Goal: Task Accomplishment & Management: Manage account settings

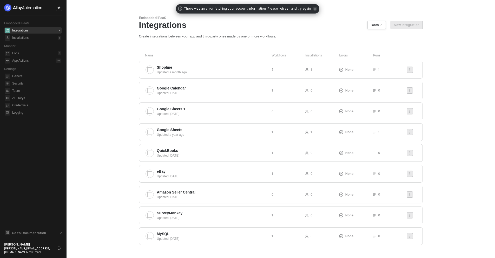
click at [313, 8] on span "icon-close" at bounding box center [315, 9] width 4 height 4
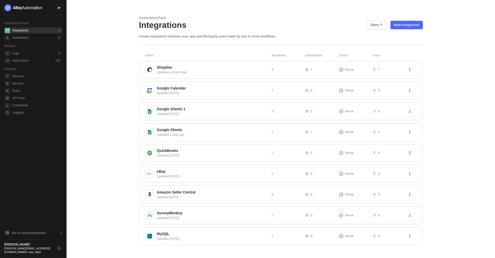
click at [120, 94] on main "Embedded iPaaS Integrations Docs ↗ New Integration Create integrations between …" at bounding box center [247, 130] width 495 height 260
click at [26, 92] on span "Team" at bounding box center [36, 91] width 49 height 6
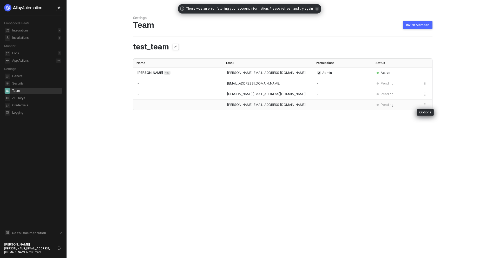
click at [426, 103] on icon "button" at bounding box center [424, 104] width 3 height 3
click at [410, 122] on li "Revoke invite" at bounding box center [406, 126] width 43 height 10
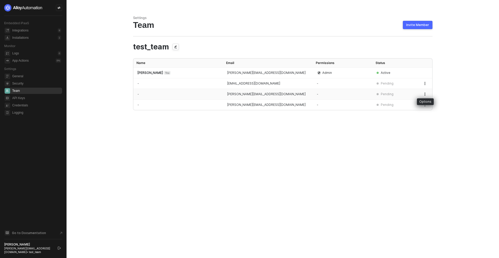
click at [425, 93] on icon "button" at bounding box center [424, 94] width 3 height 3
click at [407, 112] on li "Revoke invite" at bounding box center [406, 115] width 43 height 10
click at [427, 104] on button "button" at bounding box center [425, 105] width 6 height 6
click at [406, 125] on span "Revoke invite" at bounding box center [406, 126] width 34 height 5
click at [425, 94] on icon "button" at bounding box center [425, 94] width 1 height 3
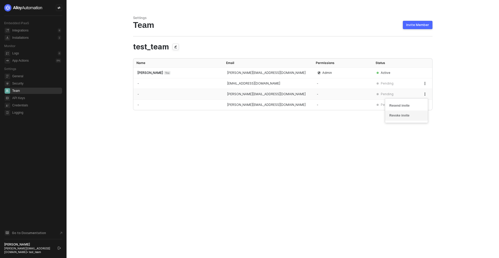
click at [415, 115] on span "Revoke invite" at bounding box center [406, 115] width 34 height 5
click at [425, 93] on icon "button" at bounding box center [424, 94] width 3 height 3
click at [223, 147] on div "Settings Team Invite Member test_team Name Email Permissions Status Devansh Meh…" at bounding box center [283, 129] width 312 height 258
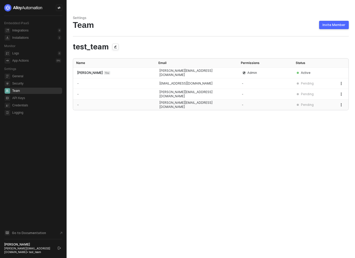
click at [340, 106] on icon "button" at bounding box center [340, 104] width 3 height 3
click at [324, 116] on span "Resend invite" at bounding box center [322, 116] width 34 height 5
click at [341, 104] on icon "button" at bounding box center [340, 104] width 3 height 3
click at [317, 127] on span "Revoke invite" at bounding box center [322, 126] width 34 height 5
click at [340, 106] on icon "button" at bounding box center [340, 104] width 3 height 3
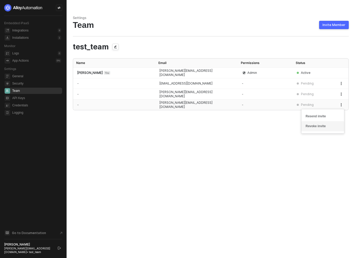
click at [323, 127] on span "Revoke invite" at bounding box center [322, 126] width 34 height 5
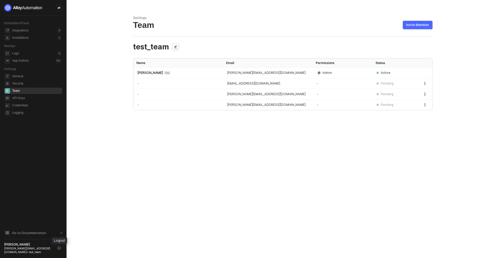
drag, startPoint x: 57, startPoint y: 250, endPoint x: 63, endPoint y: 256, distance: 8.8
click at [61, 258] on aside "Embedded iPaaS Integrations 9 Installations 1 Monitor Logs 0 App Actions 0 % Se…" at bounding box center [33, 129] width 67 height 258
click at [61, 9] on div at bounding box center [59, 8] width 6 height 6
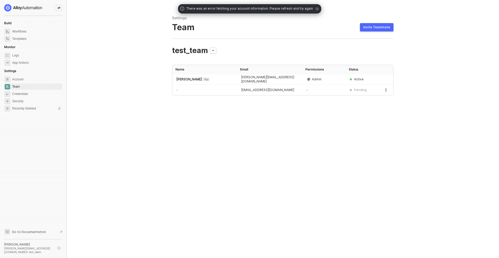
click at [388, 25] on div "Invite Teammate" at bounding box center [376, 27] width 27 height 4
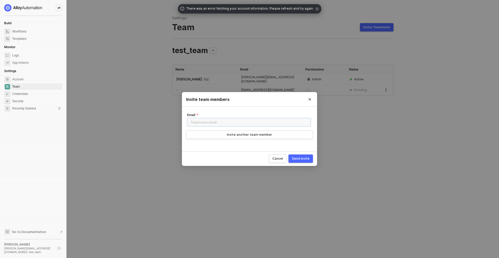
click at [218, 126] on input "Email" at bounding box center [249, 122] width 124 height 8
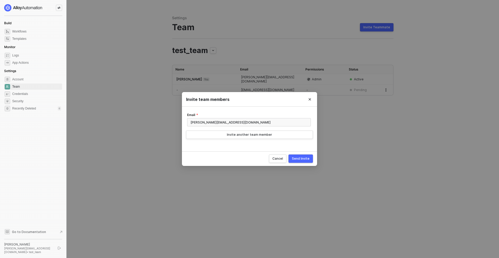
click at [296, 162] on button "Send Invite" at bounding box center [301, 158] width 24 height 8
click at [202, 123] on input "devansh@sysbioz.com" at bounding box center [249, 122] width 124 height 8
click at [305, 159] on div "Send Invite" at bounding box center [301, 158] width 18 height 4
click at [203, 122] on input "[PERSON_NAME][EMAIL_ADDRESS][DOMAIN_NAME]" at bounding box center [249, 122] width 124 height 8
click at [240, 125] on input "devansh+1@runalloy.com" at bounding box center [249, 122] width 124 height 8
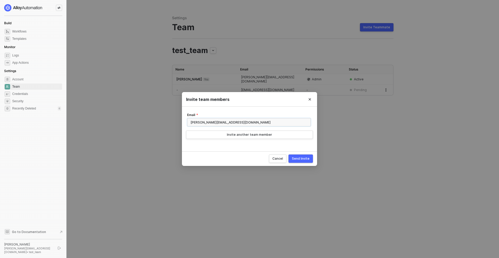
click at [240, 125] on input "devansh+1@runalloy.com" at bounding box center [249, 122] width 124 height 8
type input "devansh+1@runalloy.com"
click at [240, 136] on div "Invite another team member" at bounding box center [249, 135] width 45 height 4
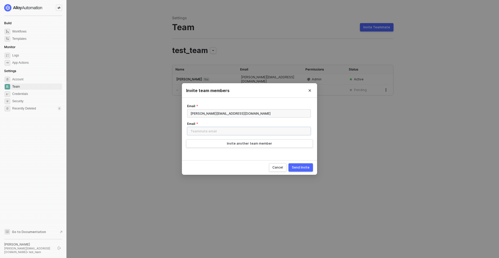
click at [230, 133] on input "Email" at bounding box center [249, 131] width 124 height 8
paste input "devansh+1@runalloy.com"
click at [239, 132] on input "devansh+2@runalloy.com" at bounding box center [249, 131] width 124 height 8
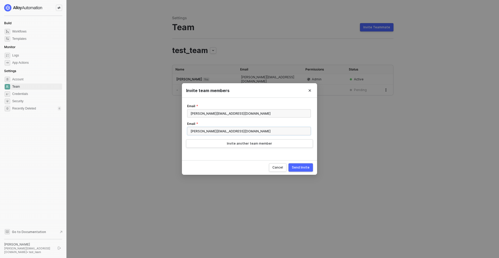
type input "devansh+2@runalloy.com"
click at [240, 142] on div "Invite another team member" at bounding box center [249, 143] width 45 height 4
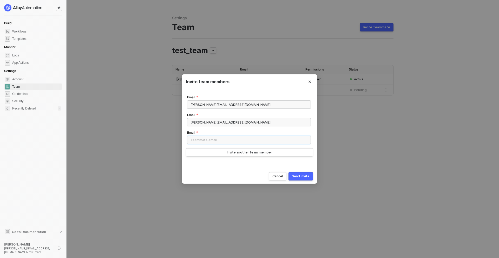
click at [235, 141] on input "Email" at bounding box center [249, 140] width 124 height 8
paste input "devansh+2@runalloy.com"
type input "devansh+3@runalloy.com"
click at [309, 176] on div "Send Invite" at bounding box center [301, 176] width 18 height 4
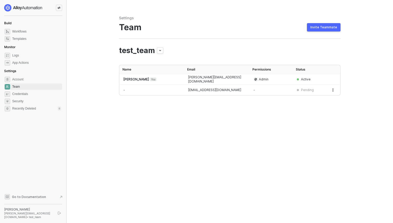
click at [107, 114] on main "Settings Team Invite Teammate test_team Name Email Permissions Status [PERSON_N…" at bounding box center [196, 111] width 393 height 223
click at [337, 26] on button "Invite Teammate" at bounding box center [324, 27] width 34 height 8
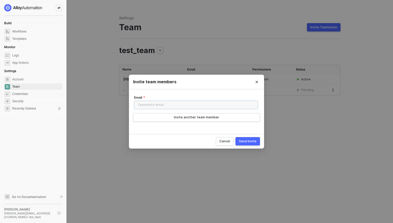
click at [180, 108] on input "Email" at bounding box center [196, 105] width 124 height 8
click at [255, 84] on button "Close" at bounding box center [257, 82] width 8 height 8
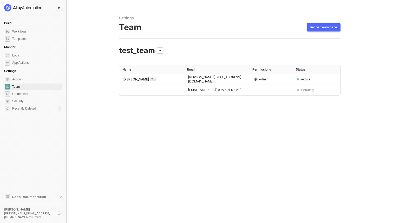
click at [333, 26] on div "Invite Teammate" at bounding box center [323, 27] width 27 height 4
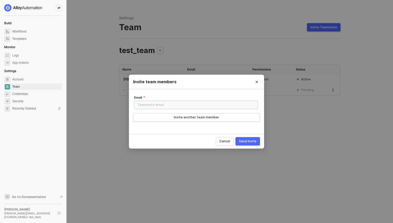
click at [172, 104] on input "Email" at bounding box center [196, 105] width 124 height 8
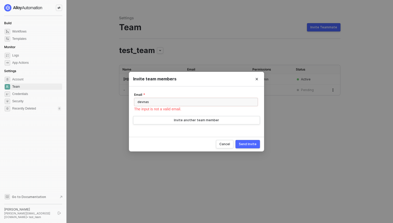
type input "devnash"
